Goal: Task Accomplishment & Management: Complete application form

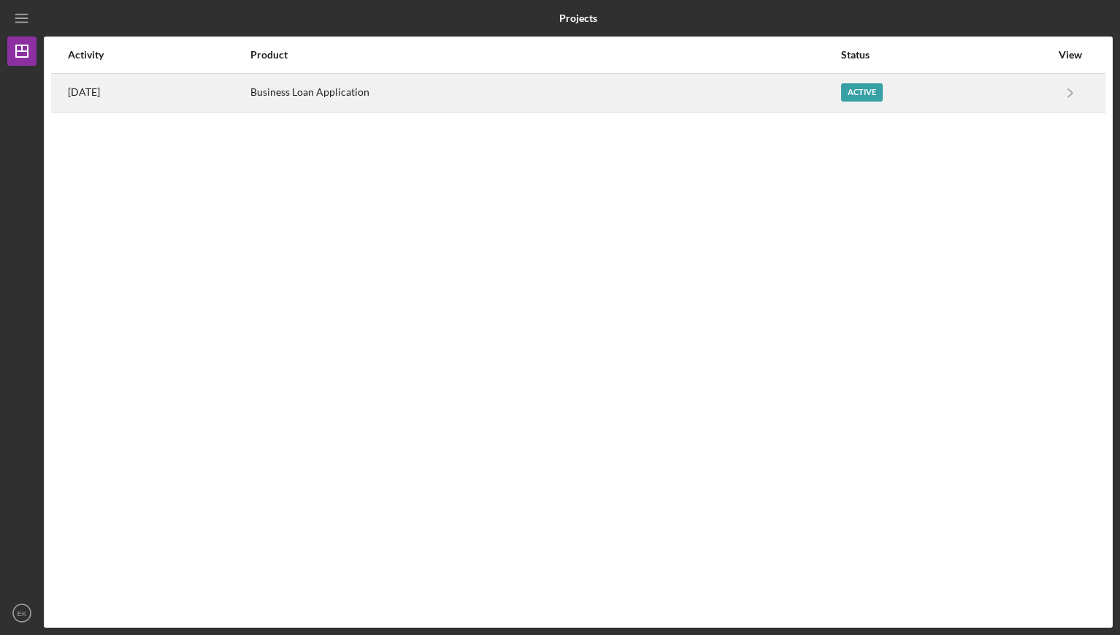
click at [822, 84] on div "Active" at bounding box center [862, 92] width 42 height 18
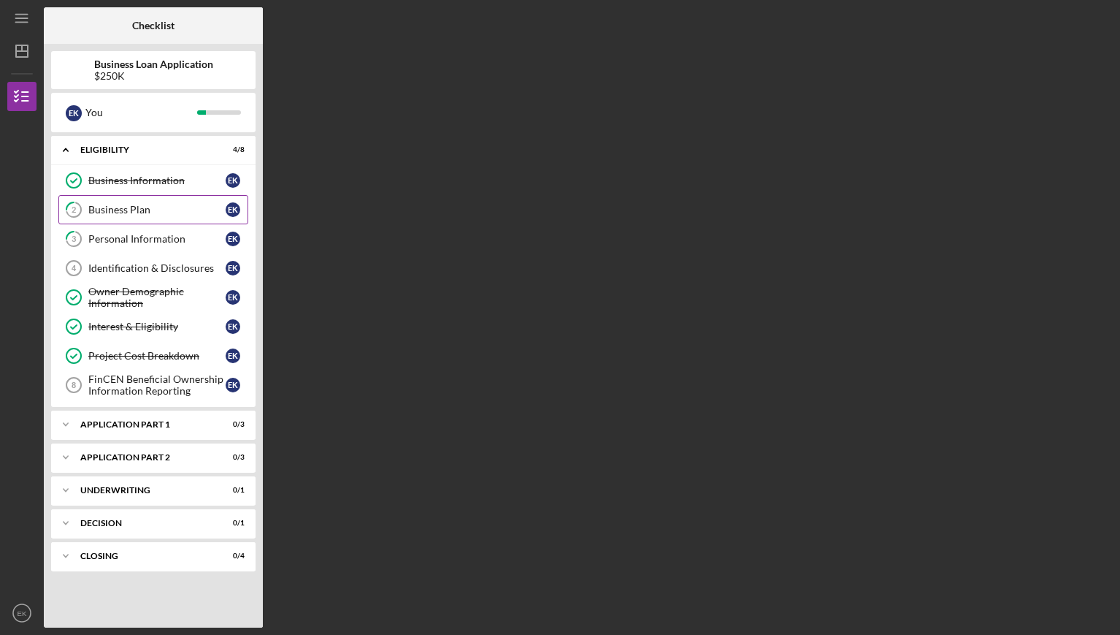
click at [163, 210] on div "Business Plan" at bounding box center [156, 210] width 137 height 12
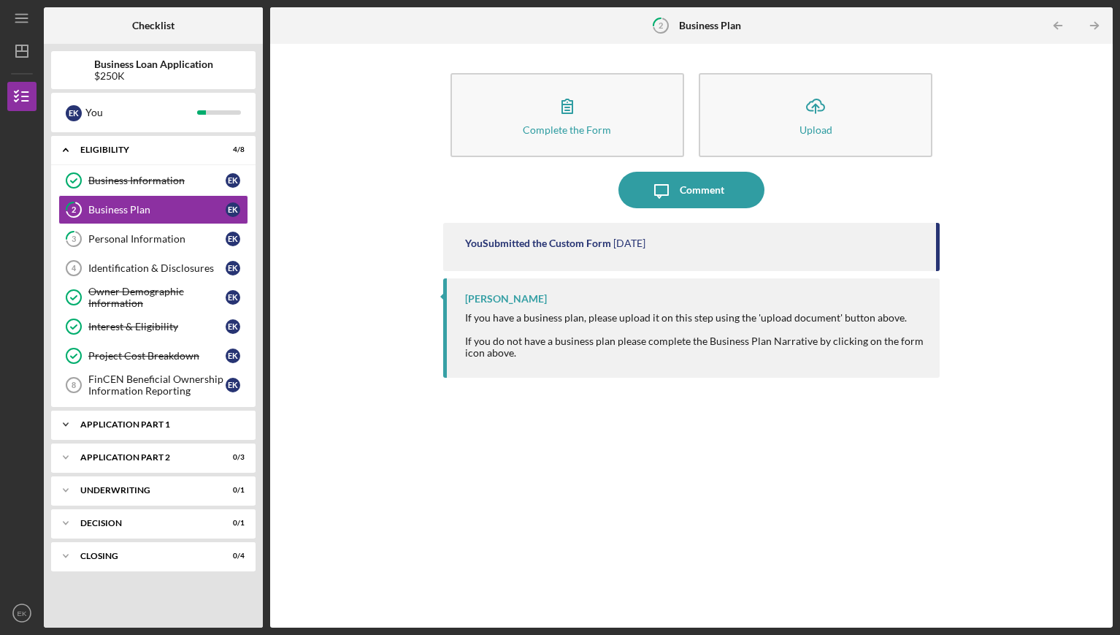
click at [180, 435] on div "Icon/Expander Application Part 1 0 / 3" at bounding box center [153, 424] width 204 height 29
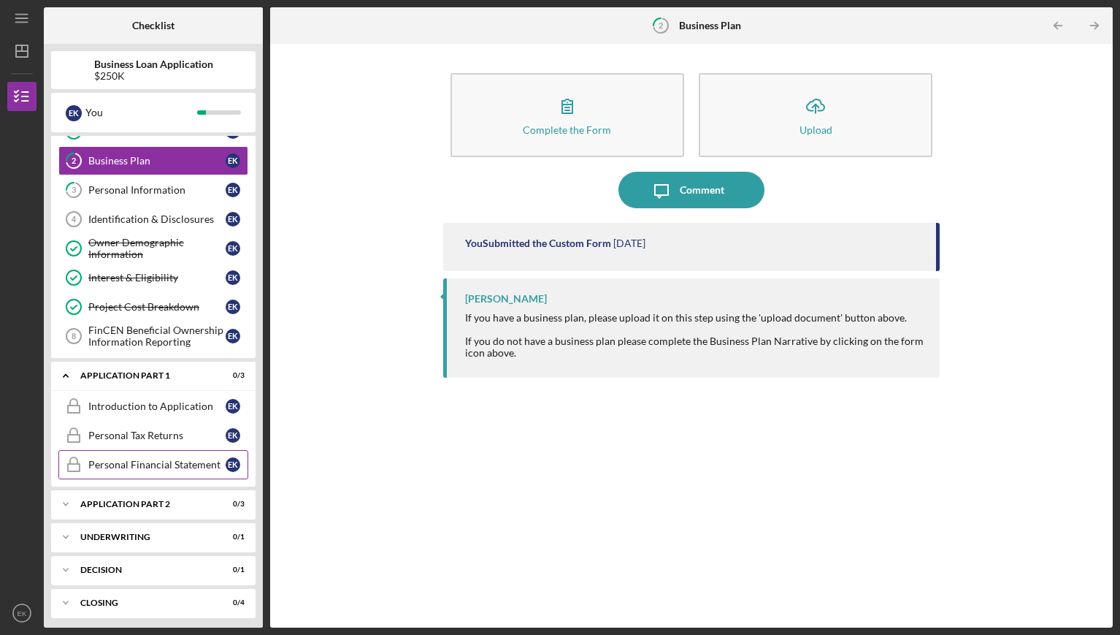
scroll to position [54, 0]
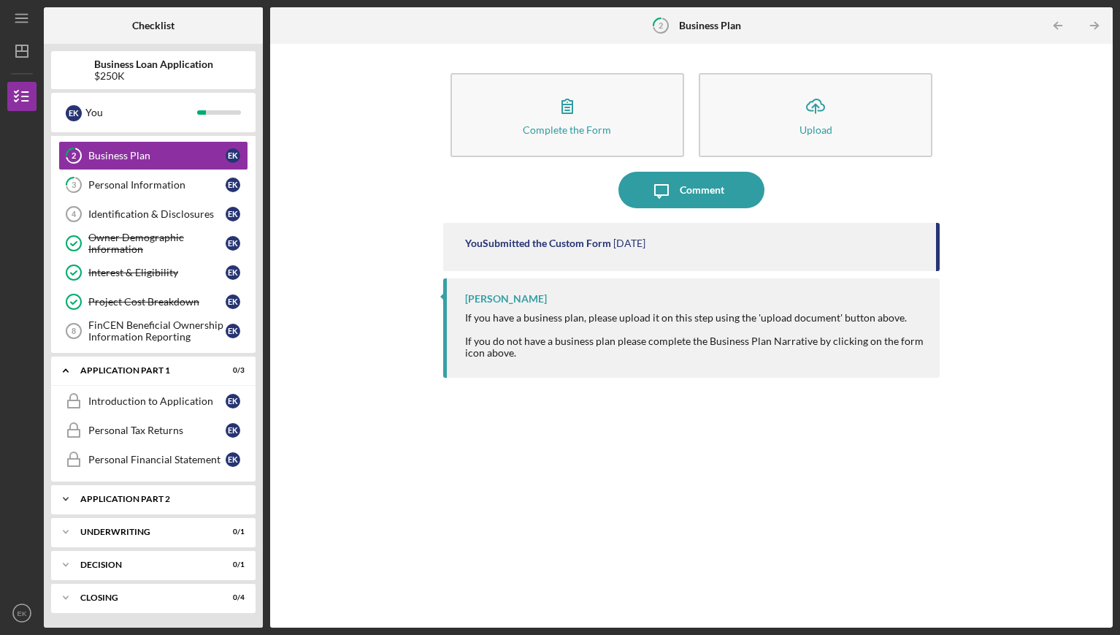
click at [157, 480] on div "Application Part 2" at bounding box center [158, 498] width 157 height 9
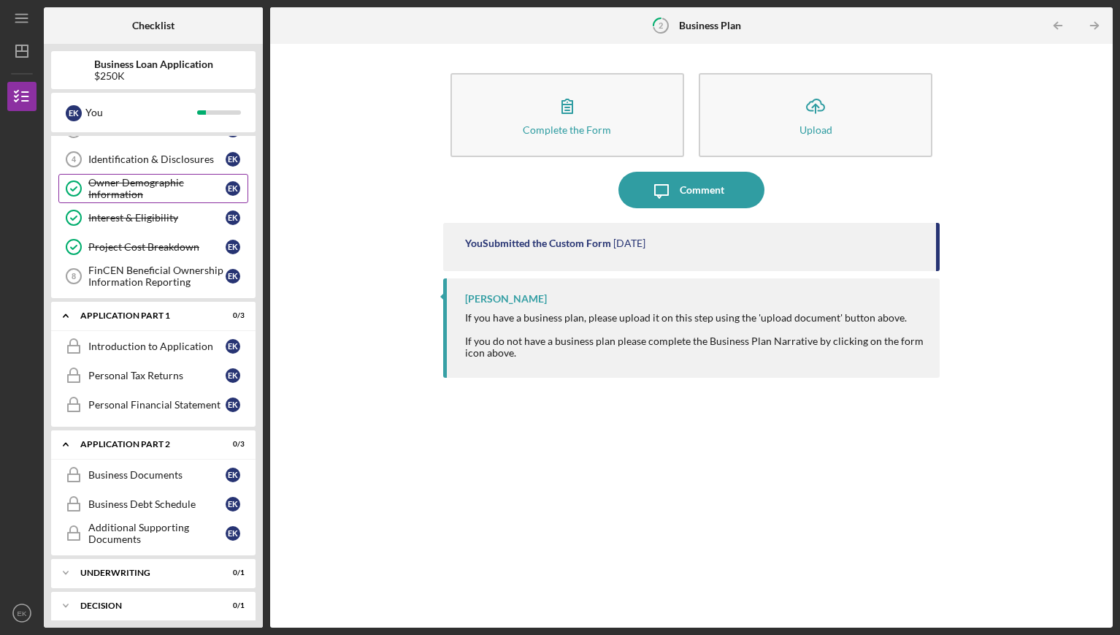
scroll to position [59, 0]
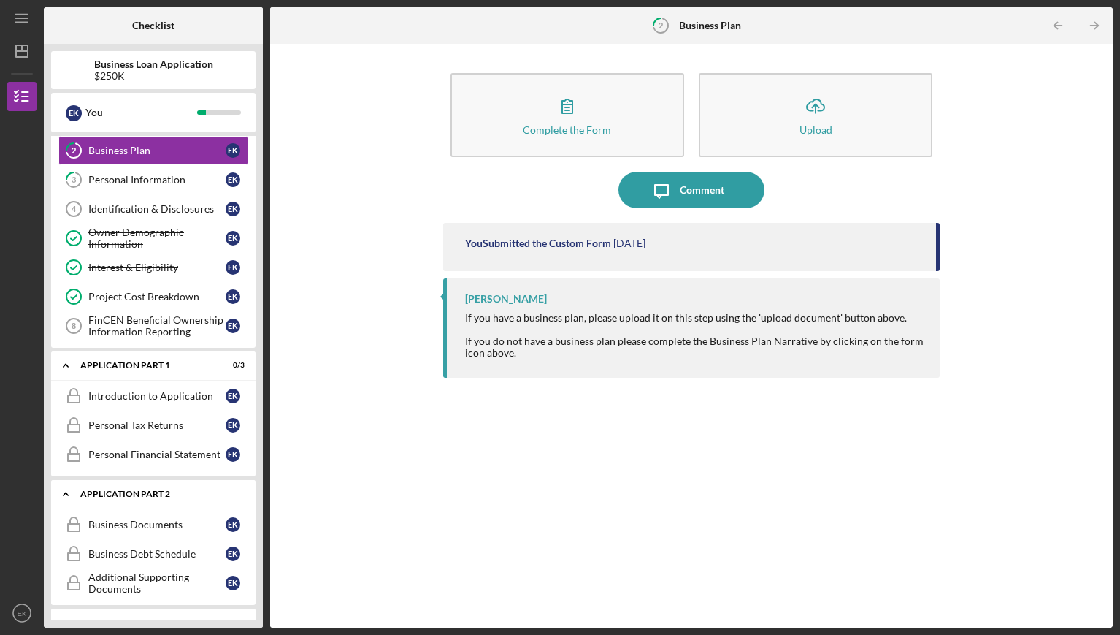
click at [153, 480] on div "Application Part 2" at bounding box center [158, 493] width 157 height 9
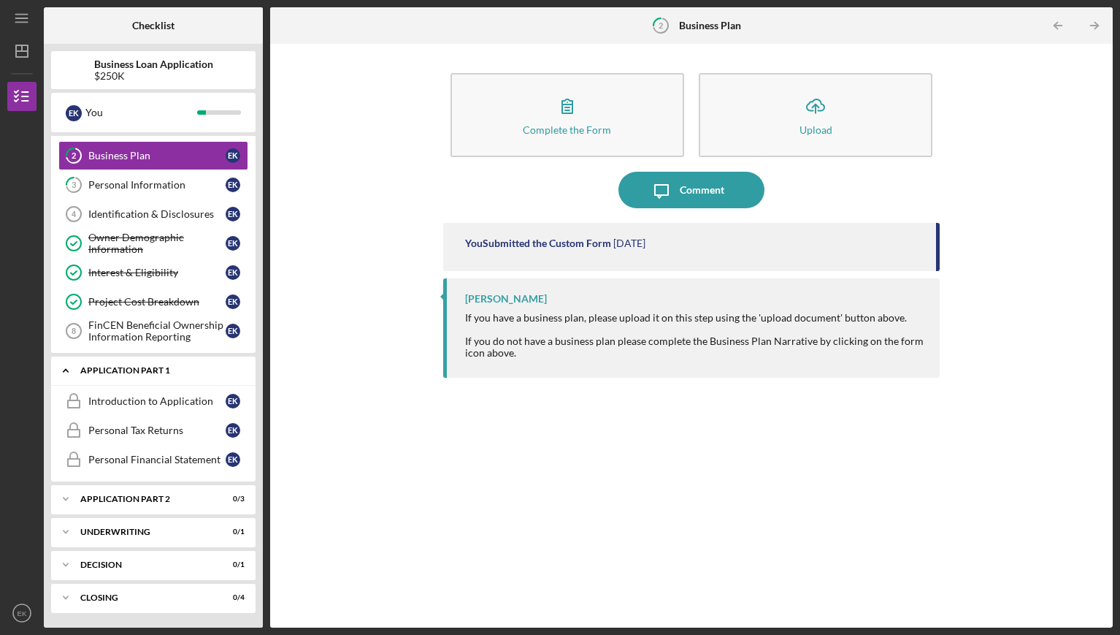
click at [149, 378] on div "Icon/Expander Application Part 1 0 / 3" at bounding box center [153, 371] width 204 height 30
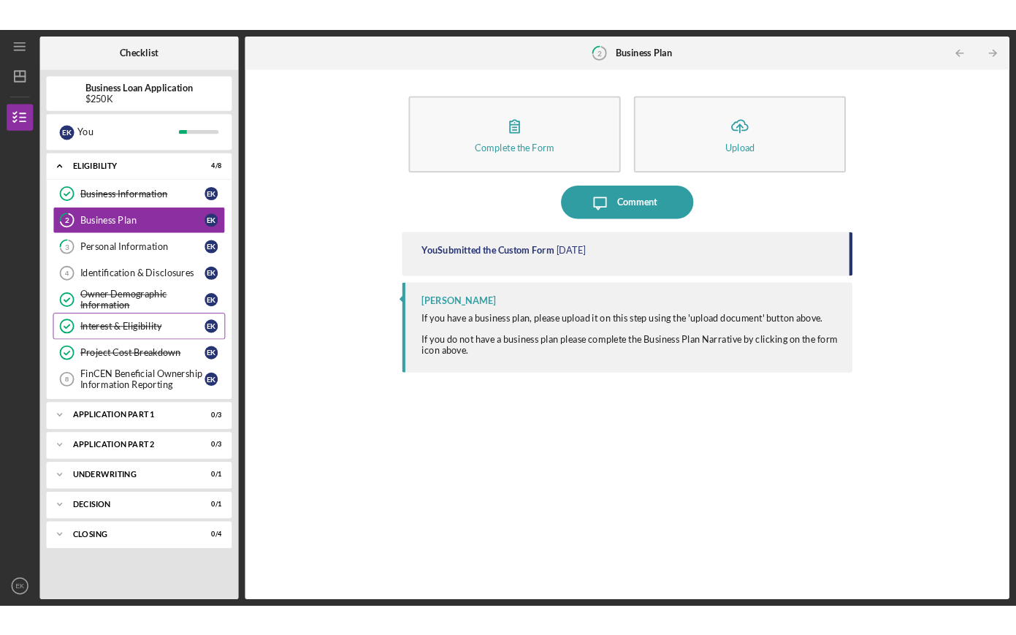
scroll to position [0, 0]
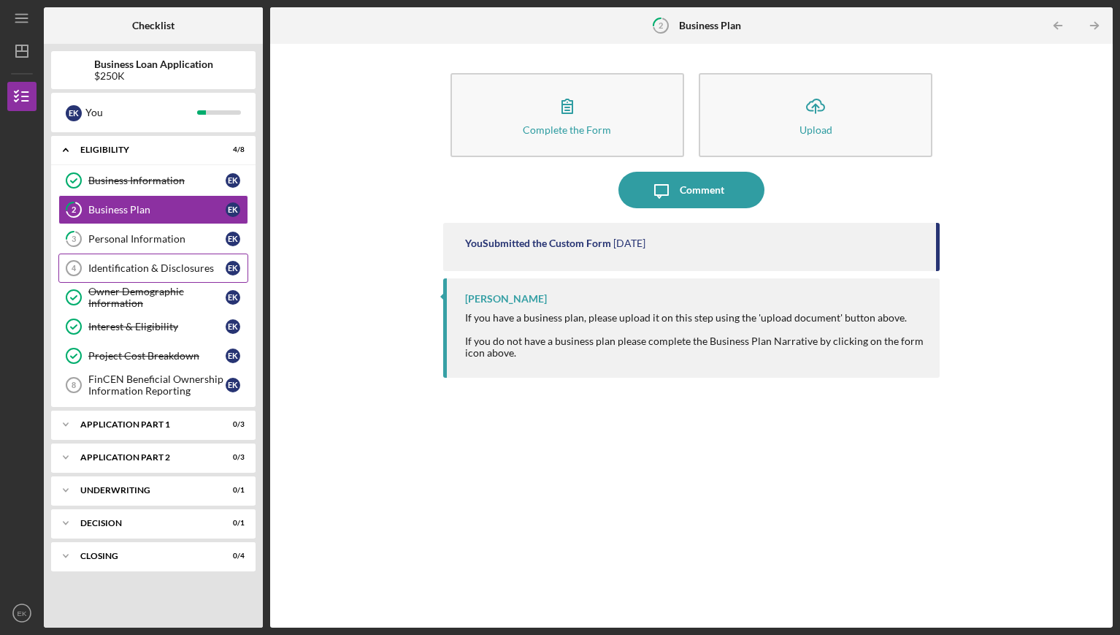
click at [140, 269] on div "Identification & Disclosures" at bounding box center [156, 268] width 137 height 12
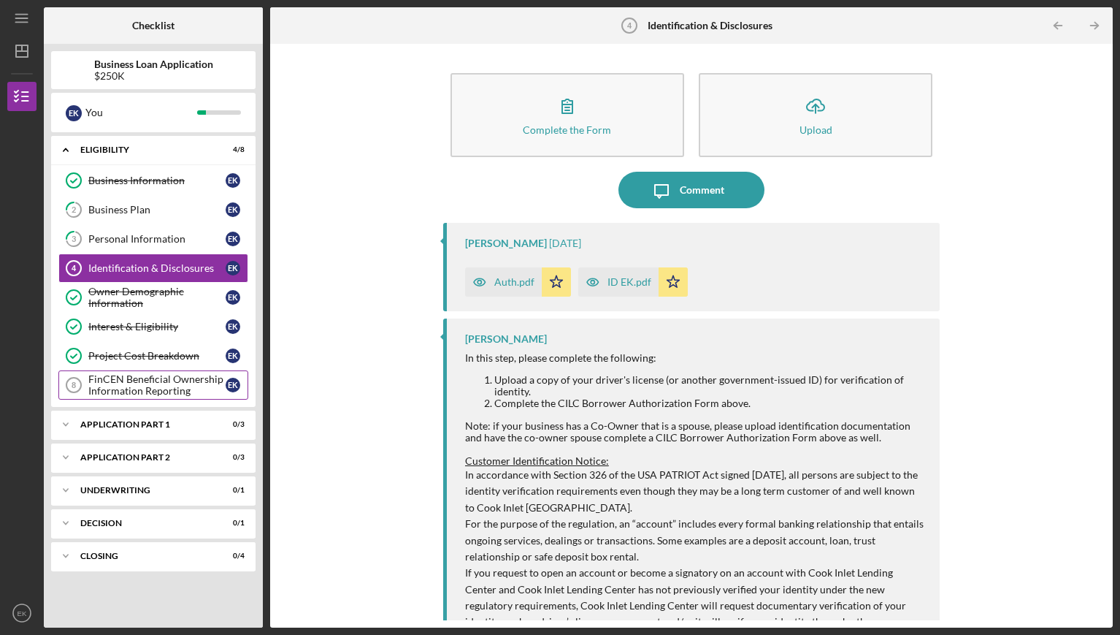
click at [193, 378] on div "FinCEN Beneficial Ownership Information Reporting" at bounding box center [156, 384] width 137 height 23
